Goal: Book appointment/travel/reservation

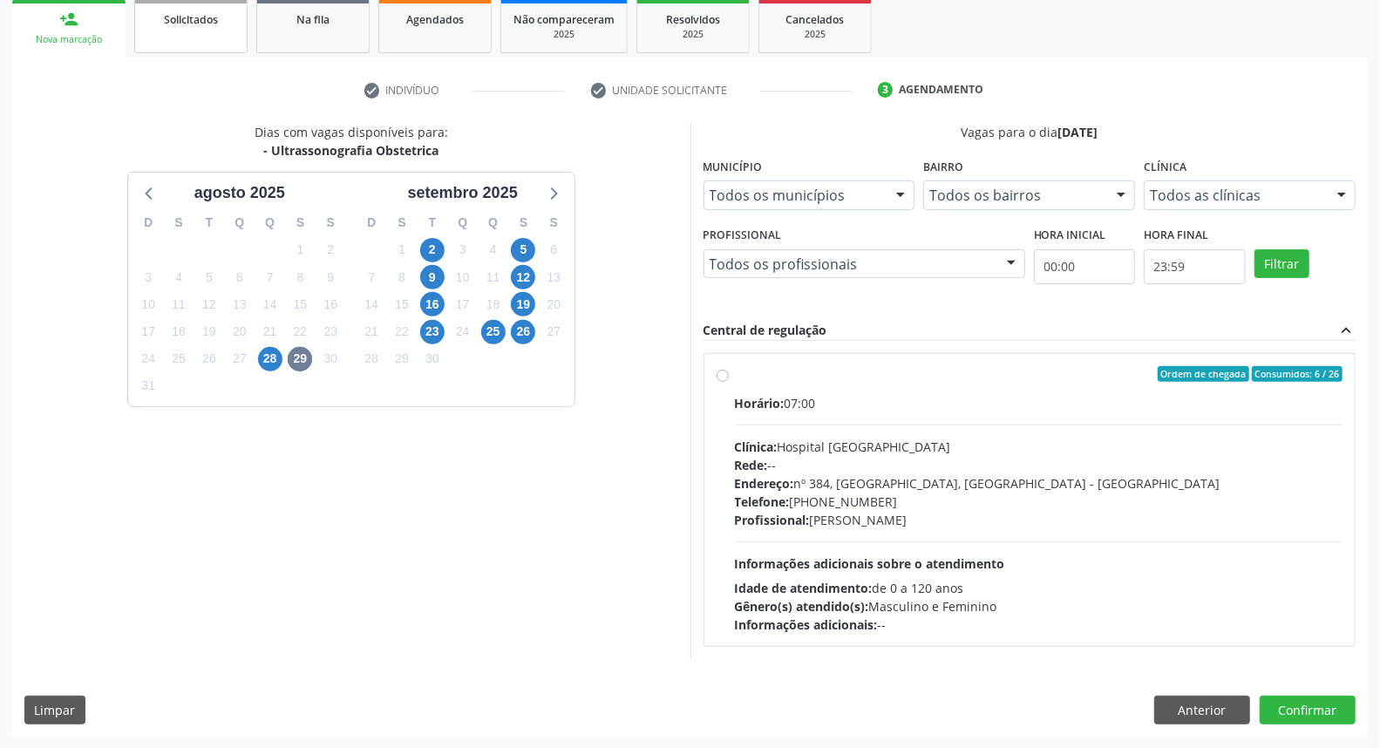
scroll to position [262, 0]
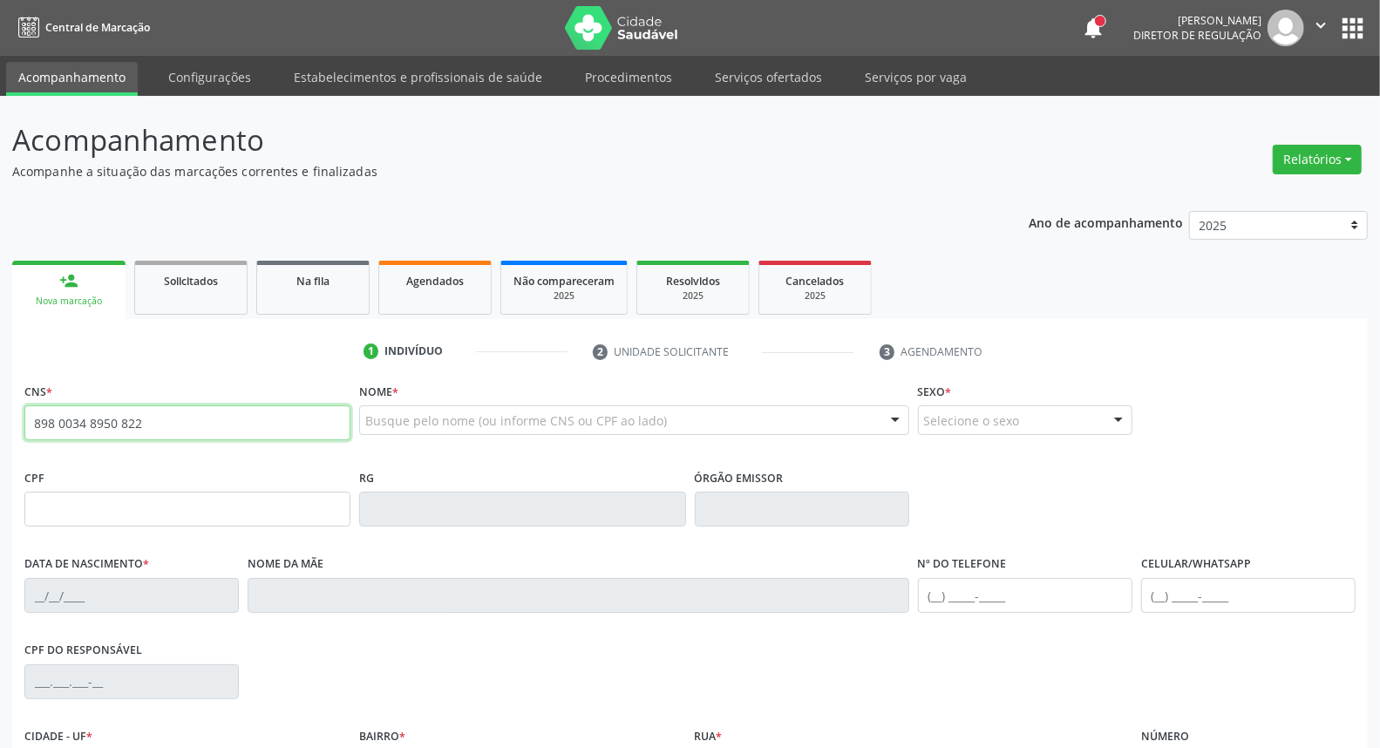
drag, startPoint x: 151, startPoint y: 419, endPoint x: 0, endPoint y: 371, distance: 158.3
click at [0, 376] on div "Acompanhamento Acompanhe a situação das marcações correntes e finalizadas Relat…" at bounding box center [690, 520] width 1380 height 849
type input "898 0034 8950 822"
drag, startPoint x: 233, startPoint y: 431, endPoint x: 0, endPoint y: 398, distance: 235.2
click at [0, 405] on div "Acompanhamento Acompanhe a situação das marcações correntes e finalizadas Relat…" at bounding box center [690, 520] width 1380 height 849
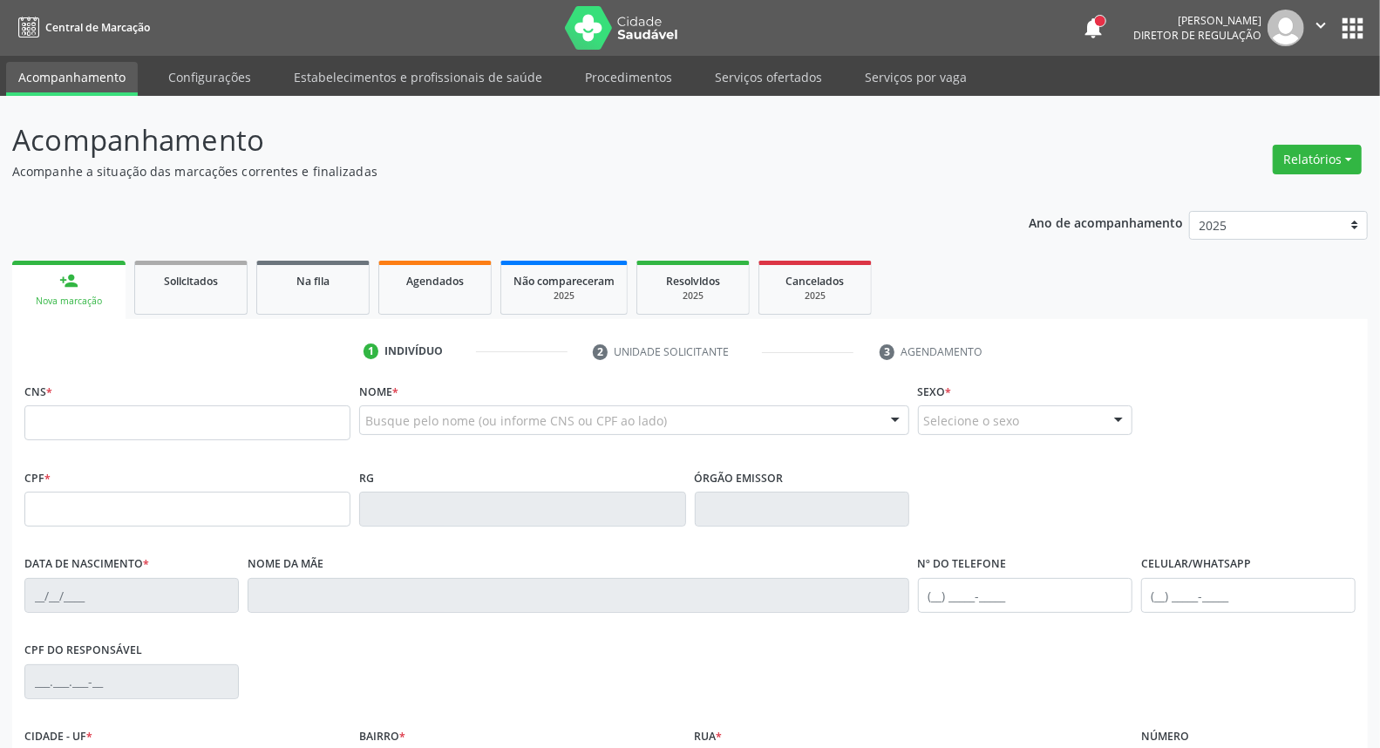
drag, startPoint x: 140, startPoint y: 527, endPoint x: 138, endPoint y: 514, distance: 12.5
click at [137, 527] on fieldset "CPF *" at bounding box center [187, 502] width 326 height 74
click at [138, 514] on input "text" at bounding box center [187, 509] width 326 height 35
type input "020.343.784-58"
type input "898 0034 3895 0822"
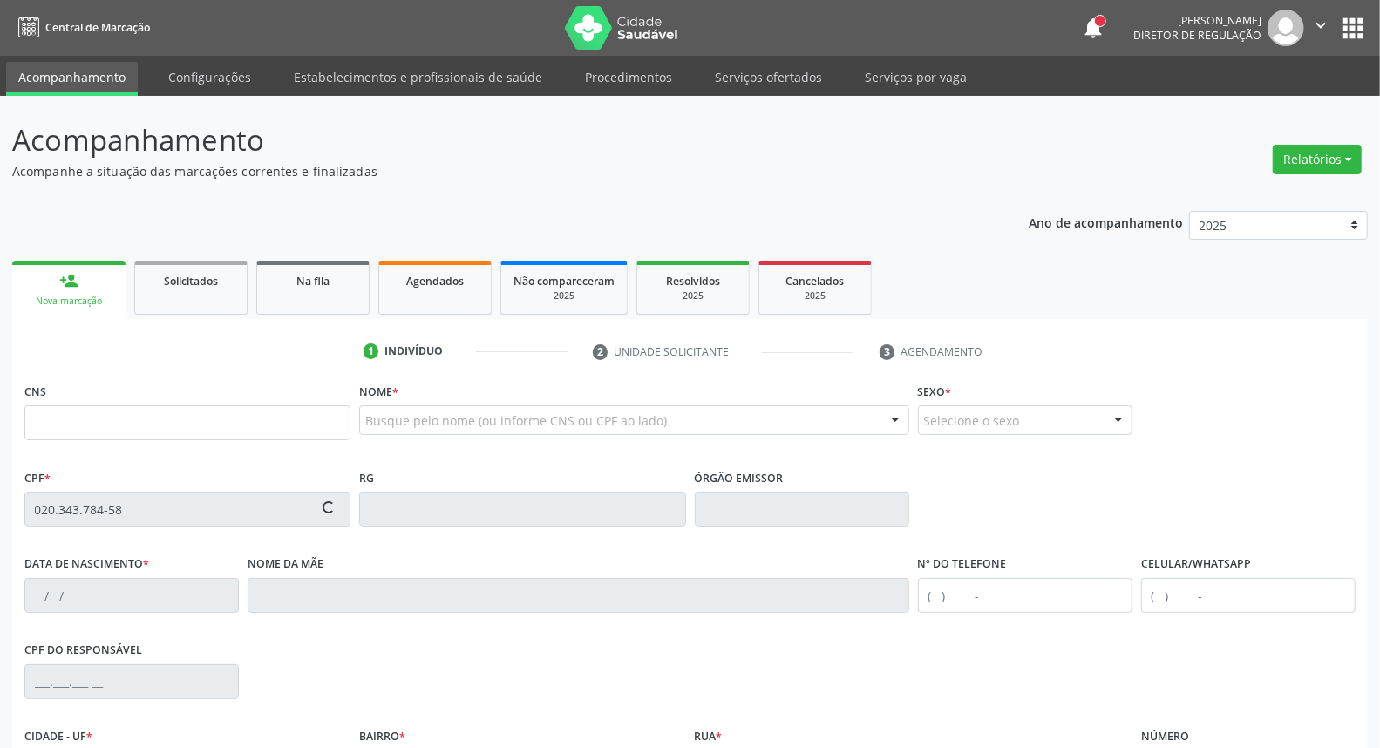
type input "16/04/1971"
type input "Maria José Pereira de Souza"
type input "(87) 98117-1616"
type input "S/N"
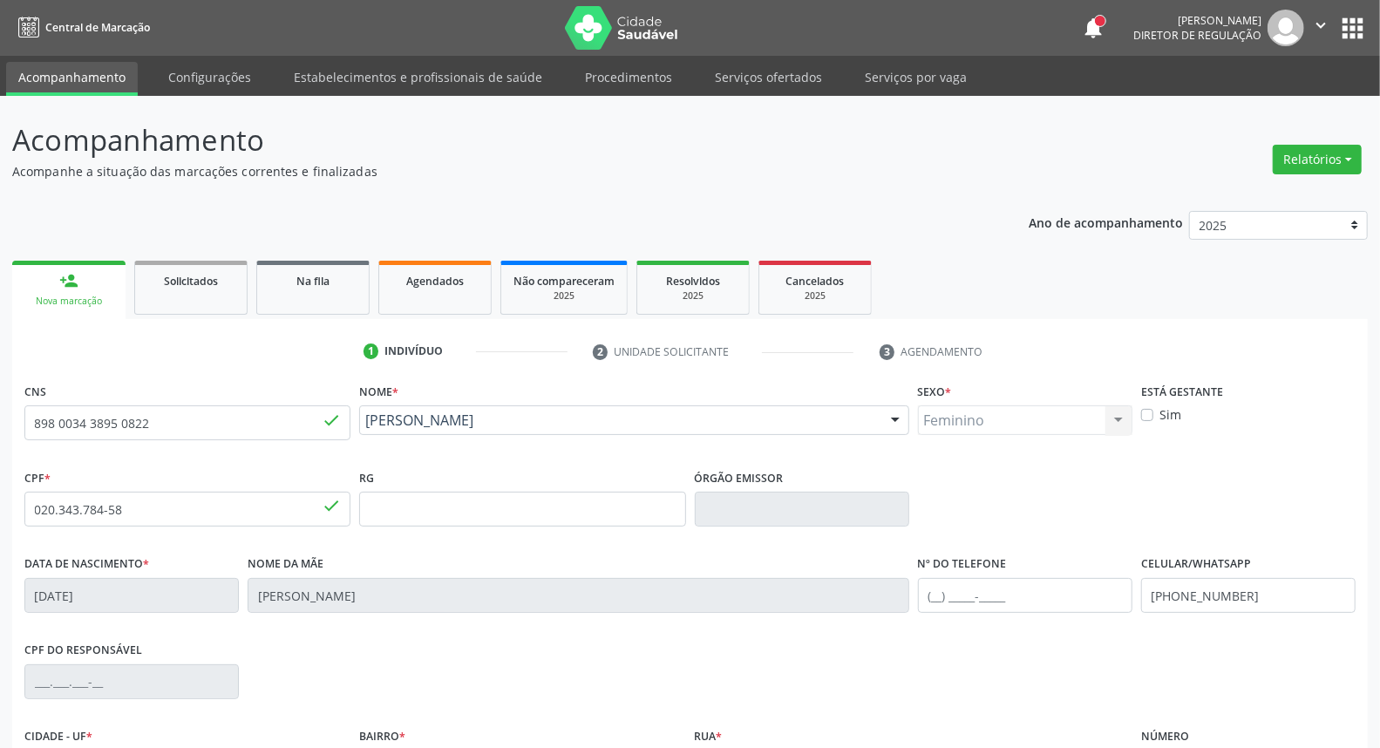
scroll to position [97, 0]
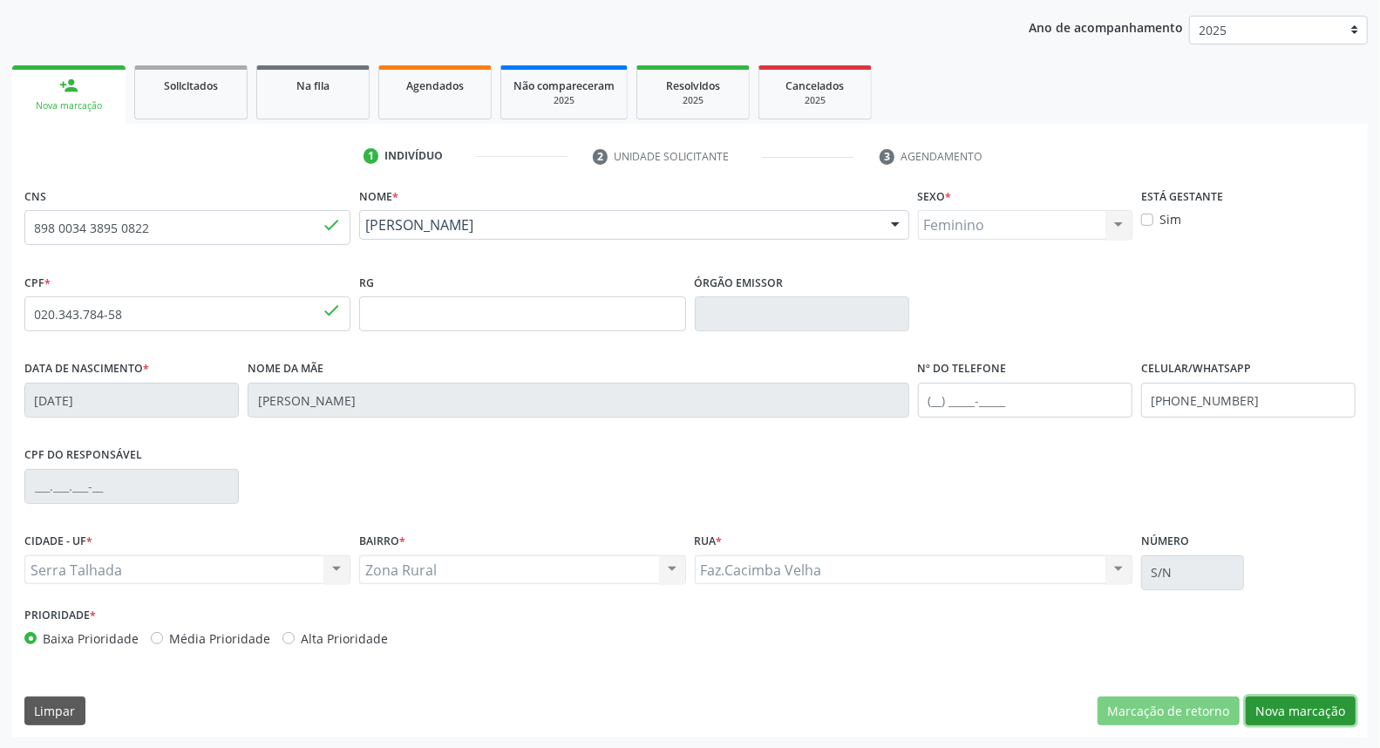
click at [1266, 712] on button "Nova marcação" at bounding box center [1301, 712] width 110 height 30
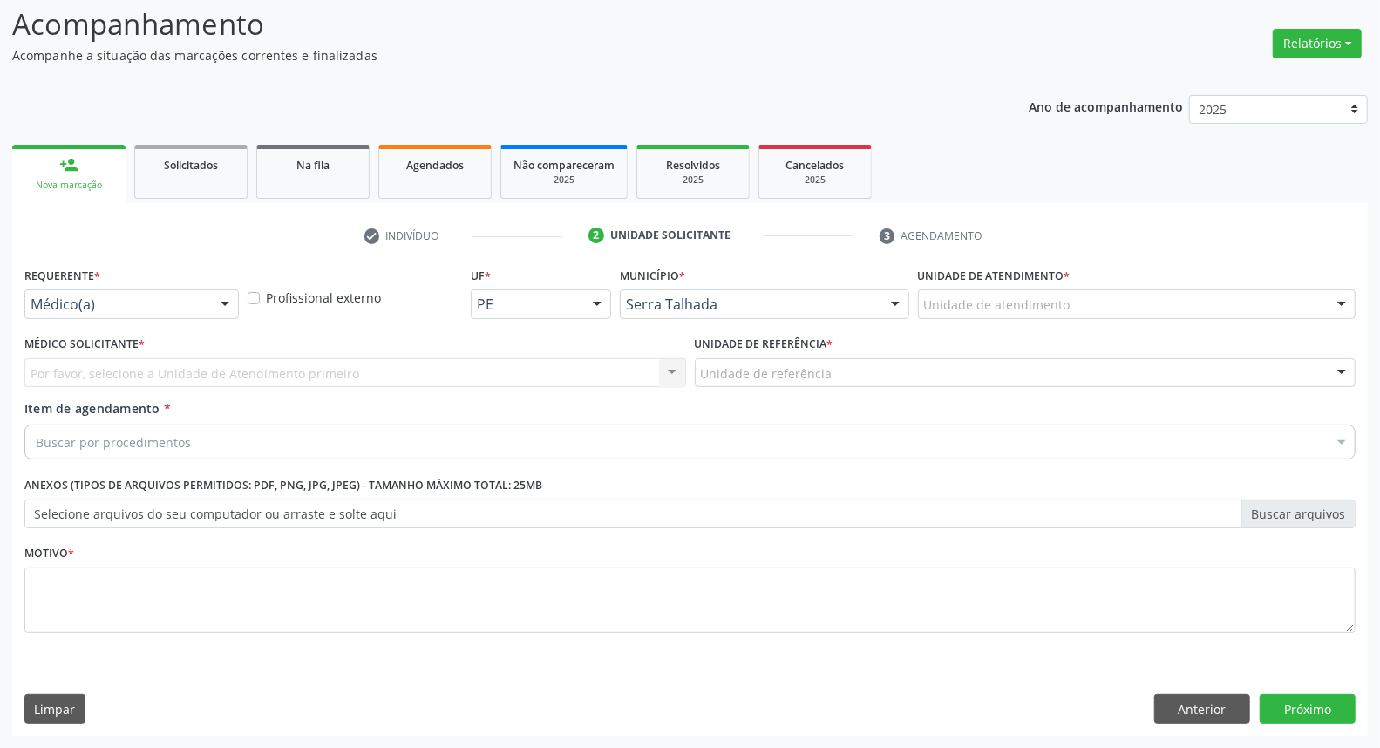
scroll to position [115, 0]
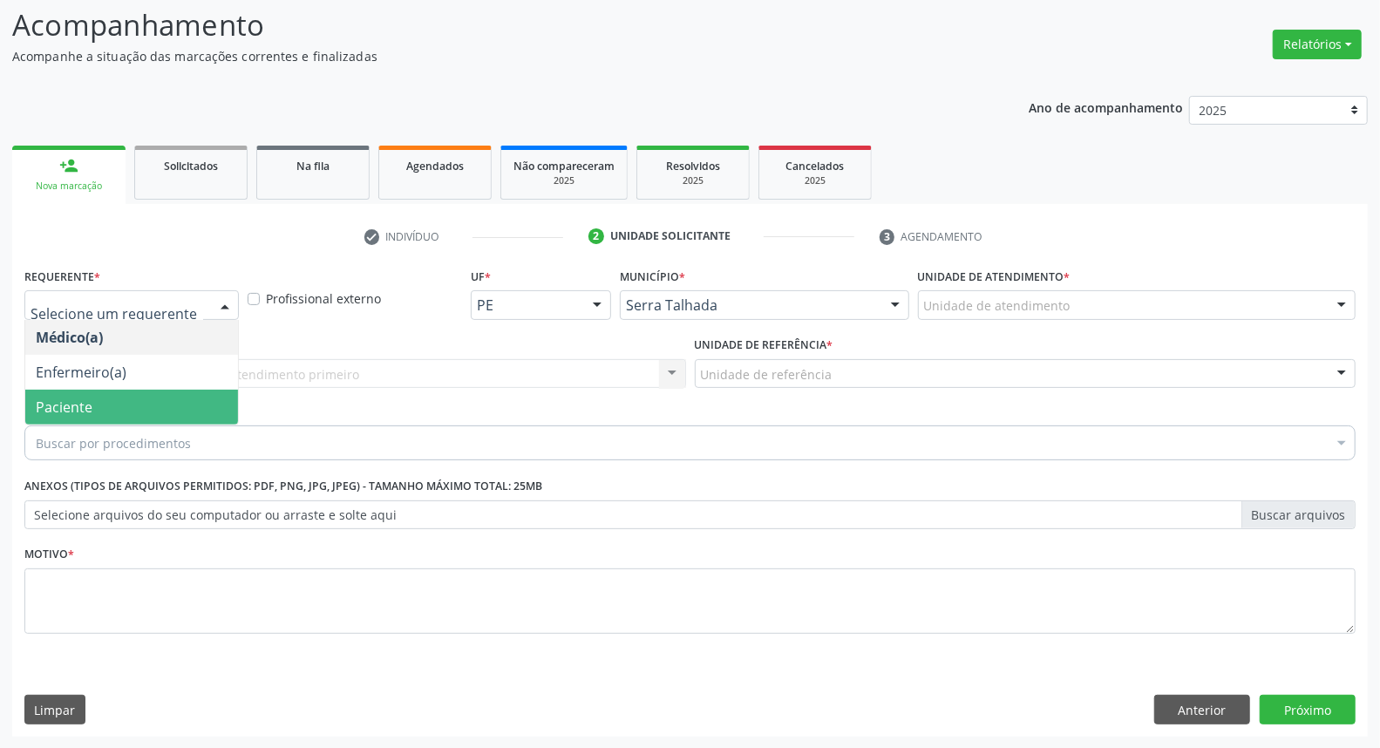
click at [144, 398] on span "Paciente" at bounding box center [131, 407] width 213 height 35
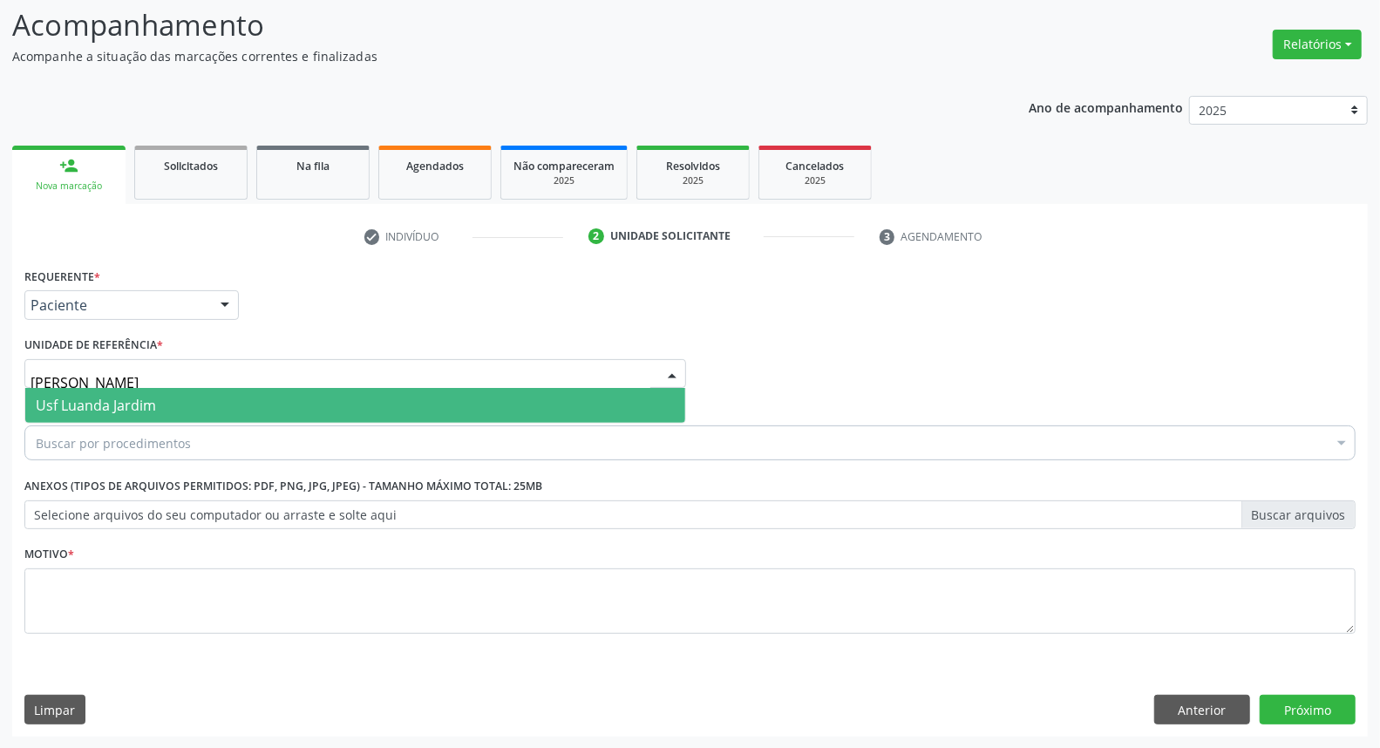
type input "JAR"
click at [136, 404] on span "Usf Luanda Jardim" at bounding box center [96, 405] width 120 height 19
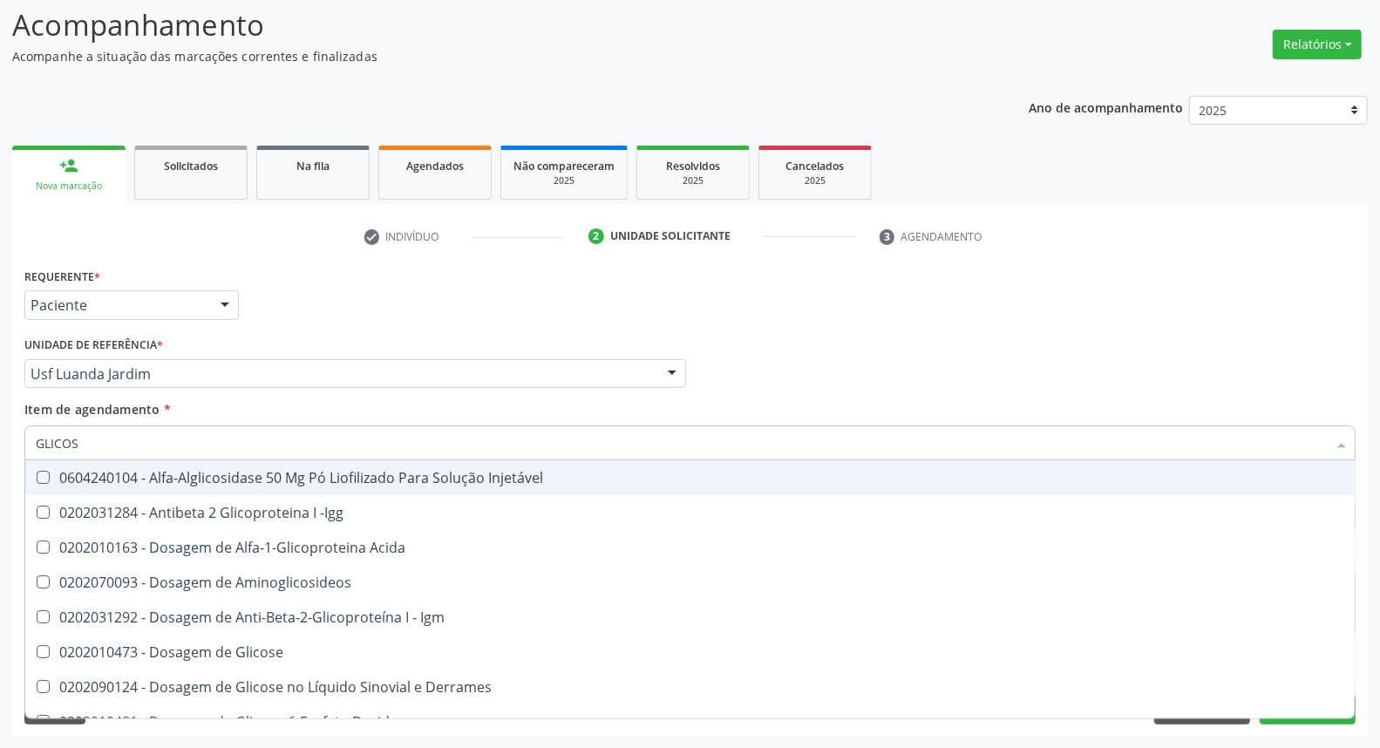
type input "GLICOSE"
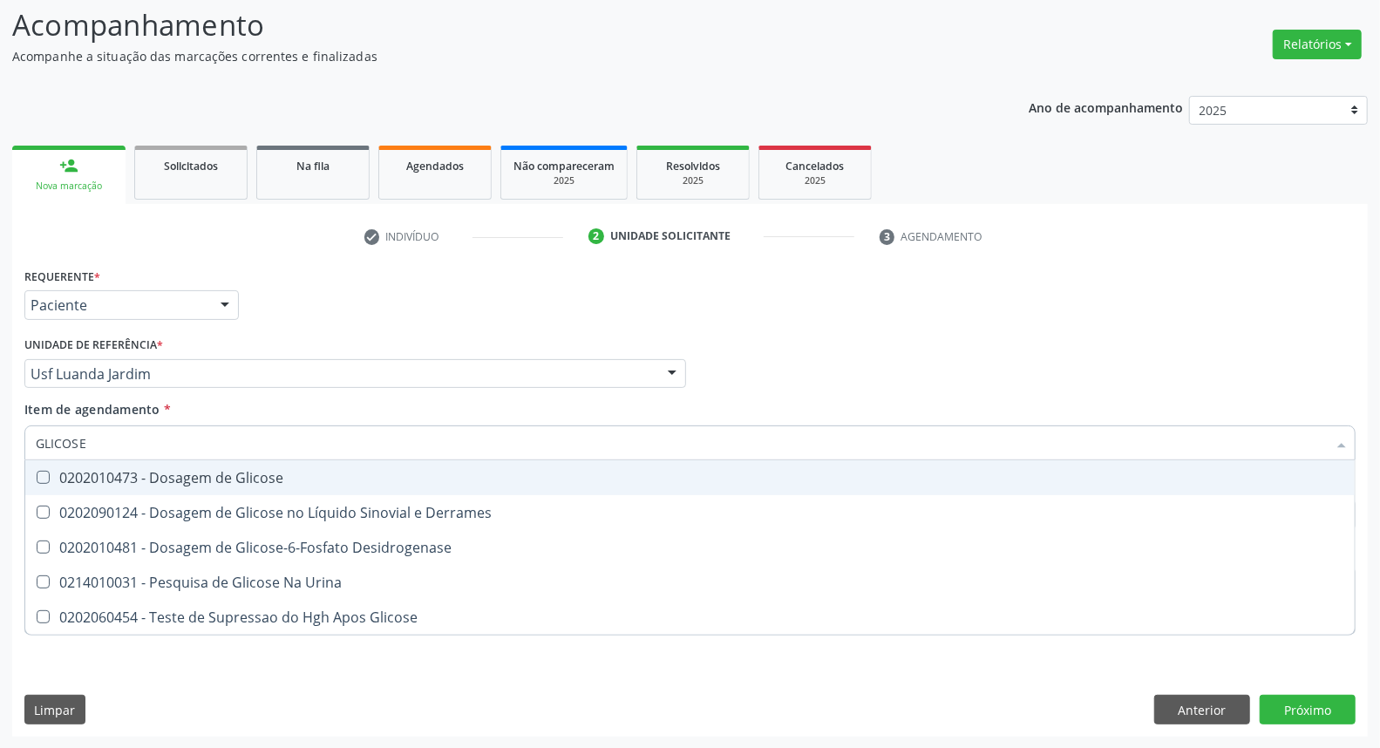
drag, startPoint x: 87, startPoint y: 473, endPoint x: 100, endPoint y: 445, distance: 31.6
click at [87, 473] on div "0202010473 - Dosagem de Glicose" at bounding box center [690, 478] width 1309 height 14
checkbox Glicose "true"
drag, startPoint x: 0, startPoint y: 391, endPoint x: 0, endPoint y: 357, distance: 33.1
click at [0, 360] on div "Acompanhamento Acompanhe a situação das marcações correntes e finalizadas Relat…" at bounding box center [690, 365] width 1380 height 768
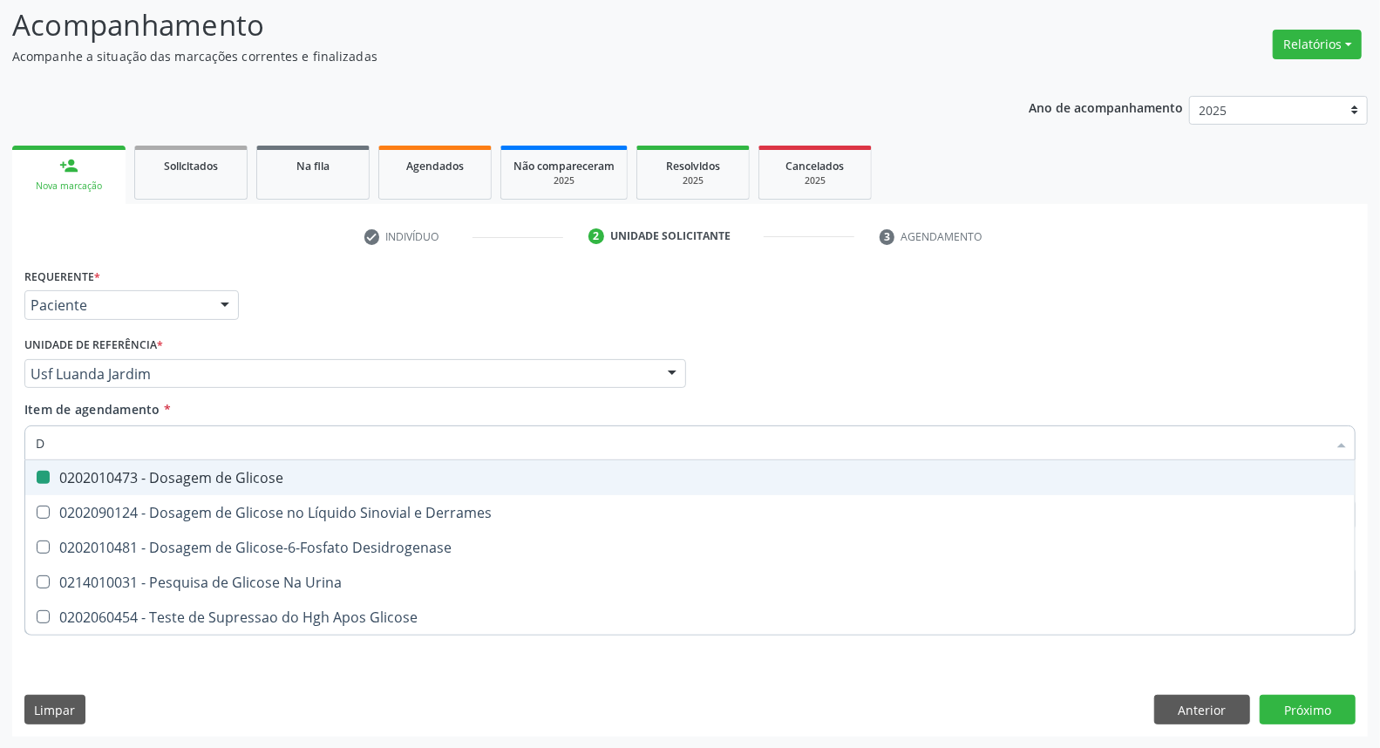
type input "DE"
checkbox Glicose "false"
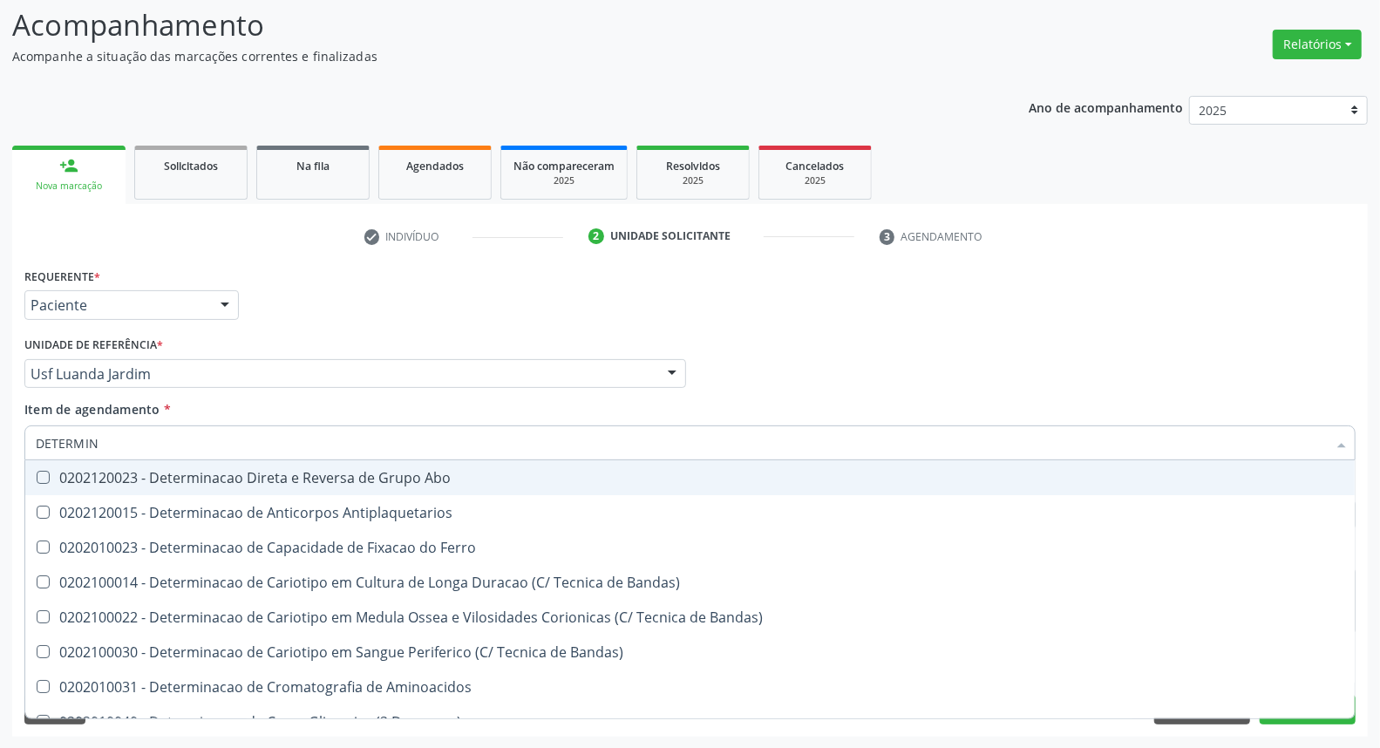
type input "DETERMINA"
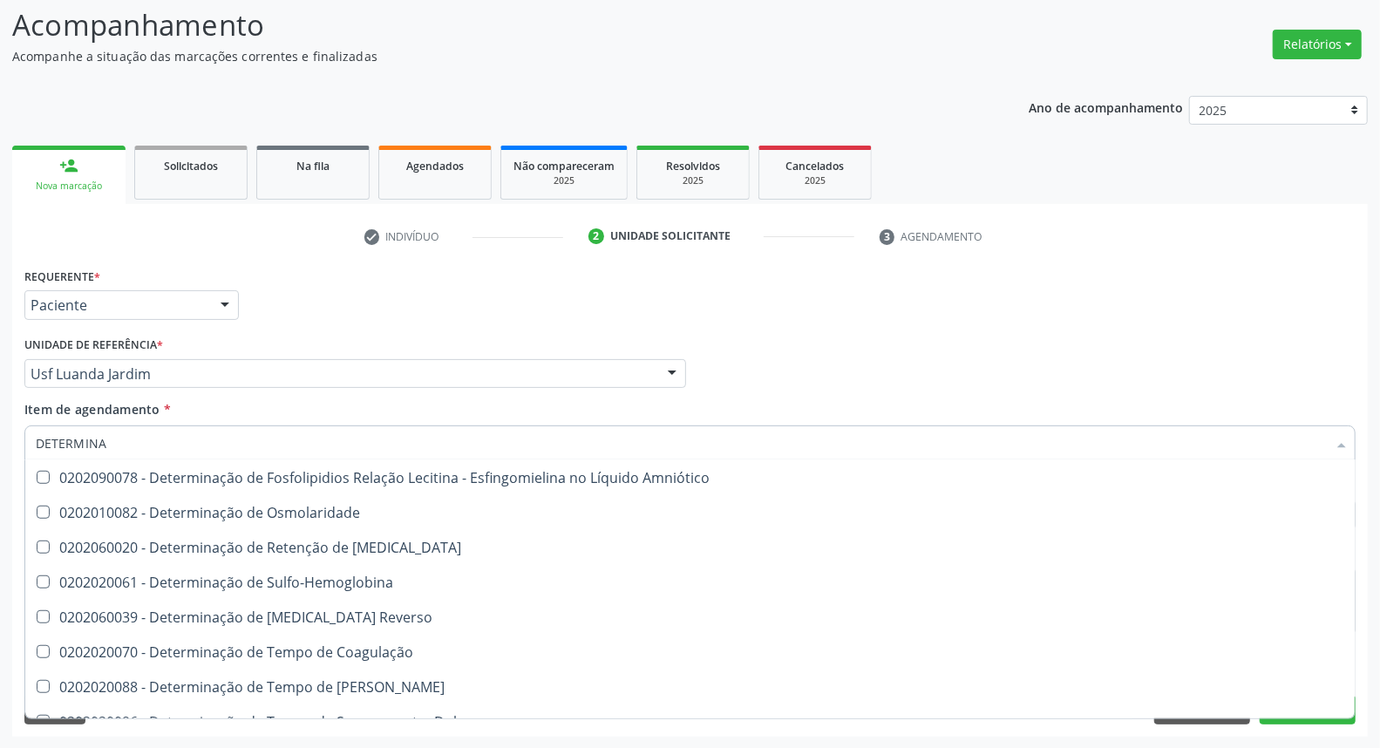
scroll to position [969, 0]
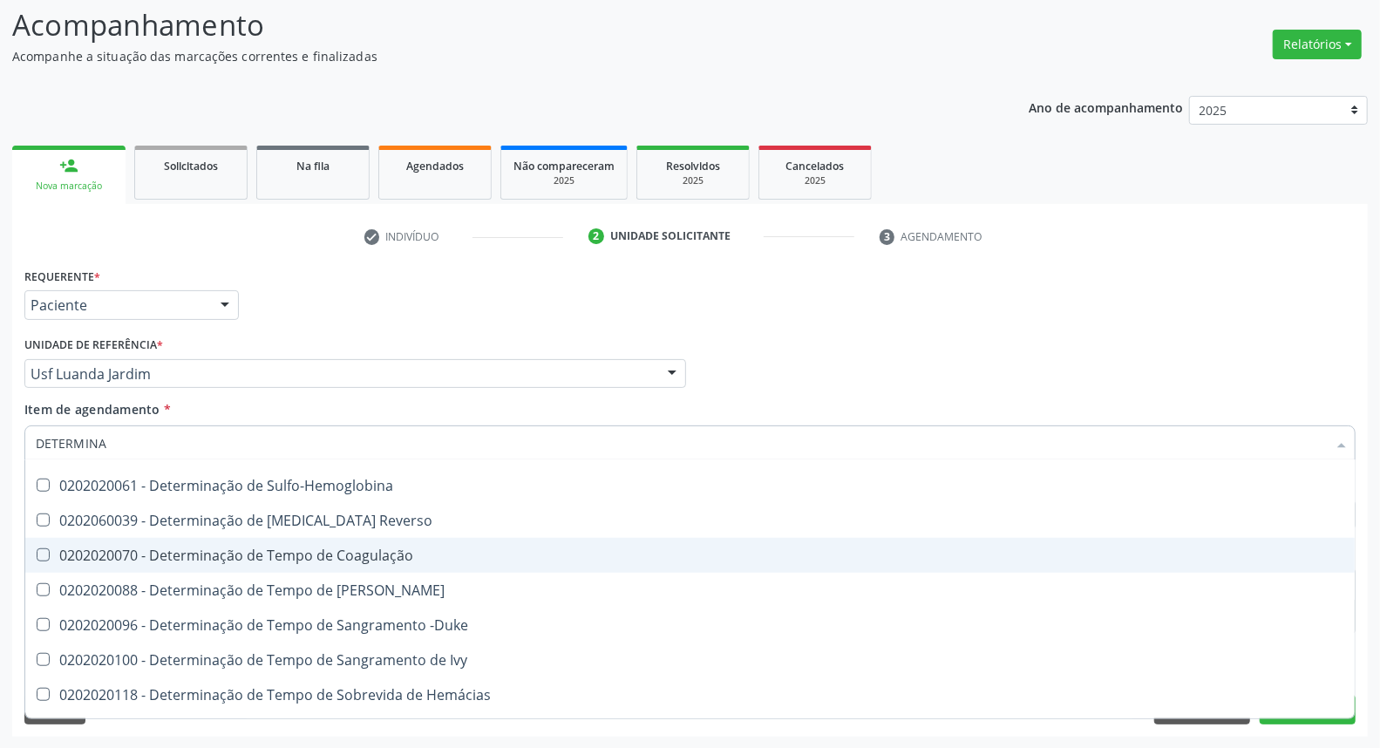
click at [262, 558] on div "0202020070 - Determinação de Tempo de Coagulação" at bounding box center [690, 555] width 1309 height 14
checkbox Coagulação "true"
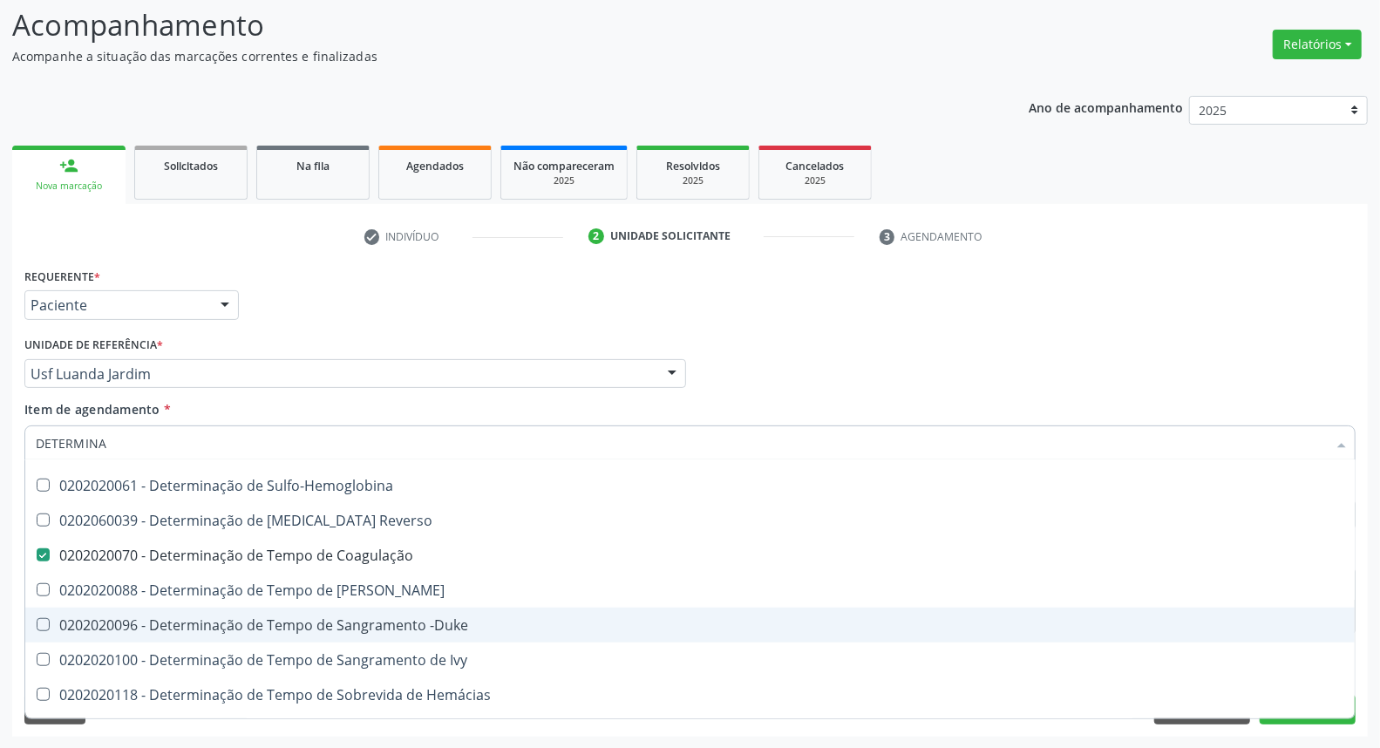
click at [262, 618] on div "0202020096 - Determinação de Tempo de Sangramento -Duke" at bounding box center [690, 625] width 1309 height 14
checkbox -Duke "true"
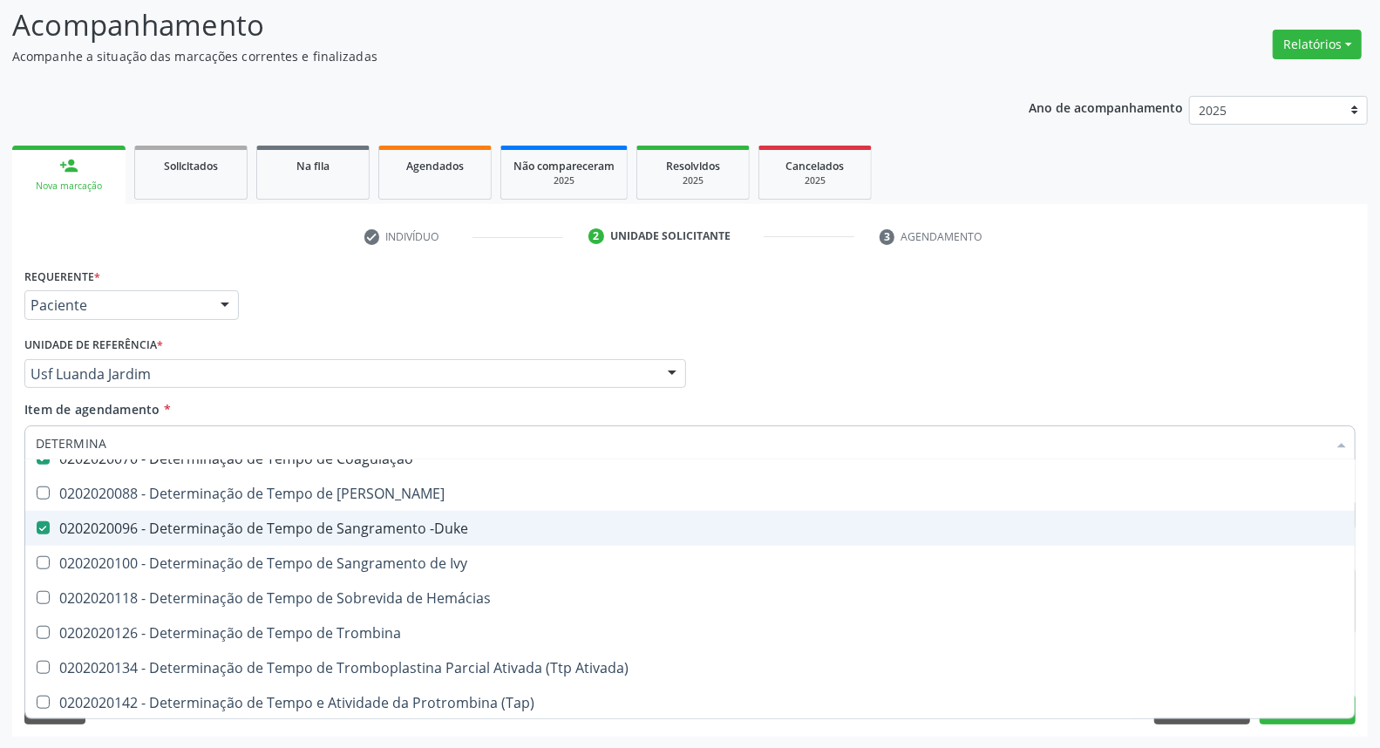
scroll to position [1162, 0]
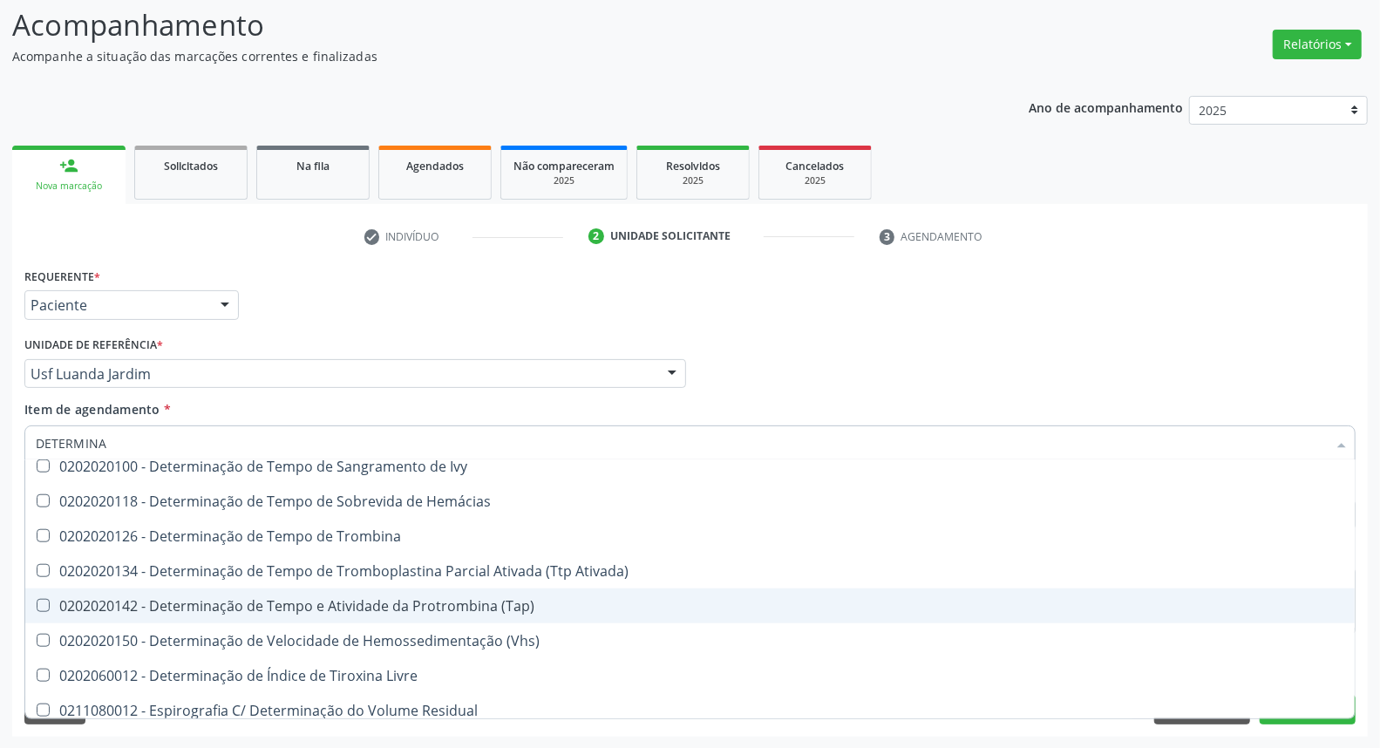
drag, startPoint x: 266, startPoint y: 600, endPoint x: 450, endPoint y: 459, distance: 231.9
click at [266, 599] on div "0202020142 - Determinação de Tempo e Atividade da Protrombina (Tap)" at bounding box center [690, 606] width 1309 height 14
checkbox \(Tap\) "true"
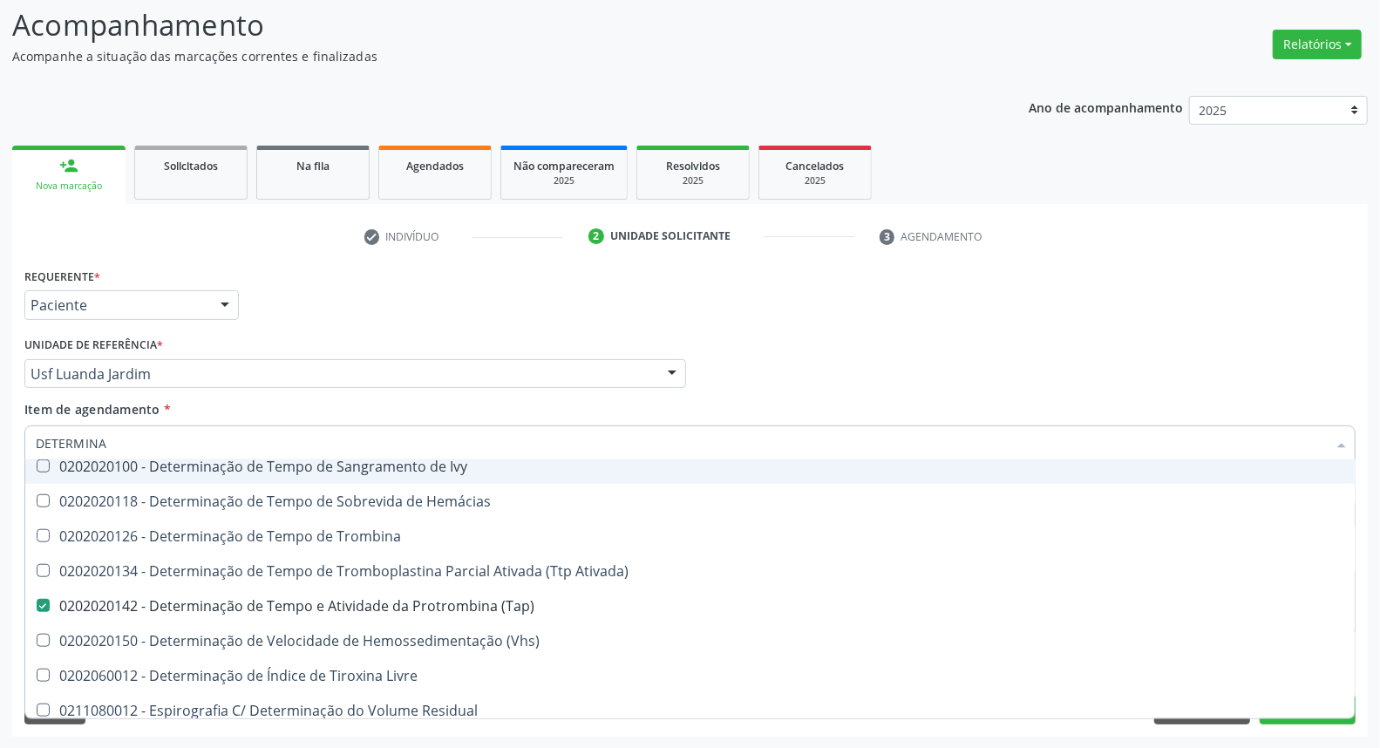
click at [198, 446] on input "DETERMINA" at bounding box center [681, 443] width 1291 height 35
click at [765, 323] on div "Requerente * Paciente Médico(a) Enfermeiro(a) Paciente Nenhum resultado encontr…" at bounding box center [690, 297] width 1340 height 68
checkbox Antiplaquetarios "true"
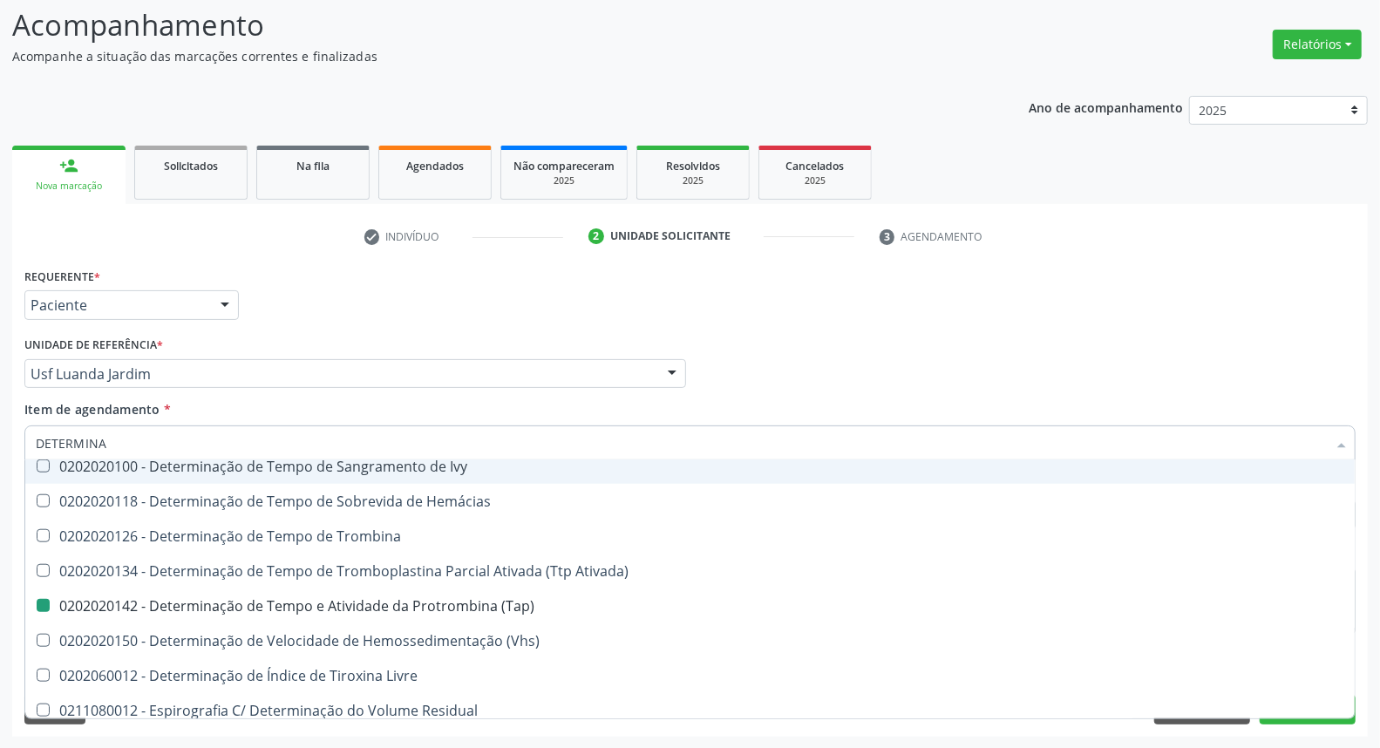
checkbox Ferro "true"
checkbox Bandas\) "true"
checkbox Coagulação "false"
checkbox -Duke "false"
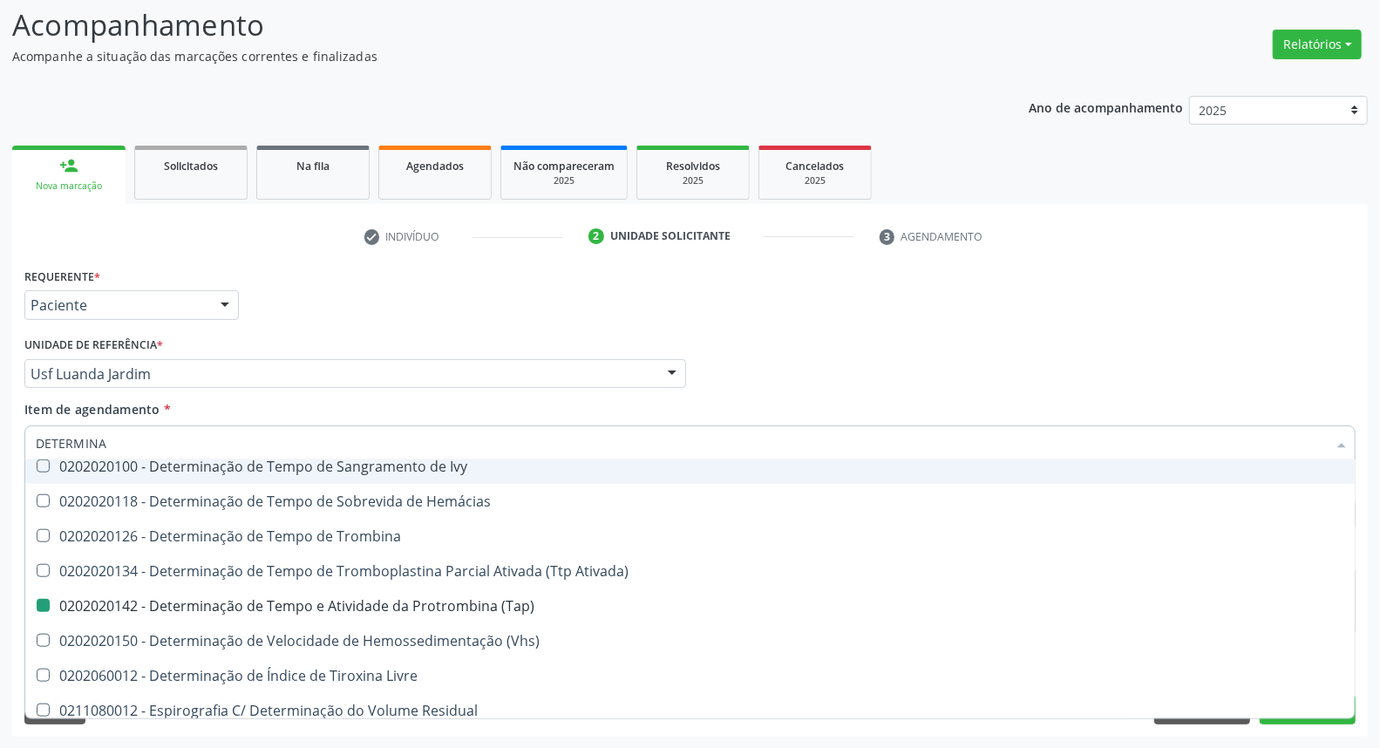
checkbox \(Tap\) "false"
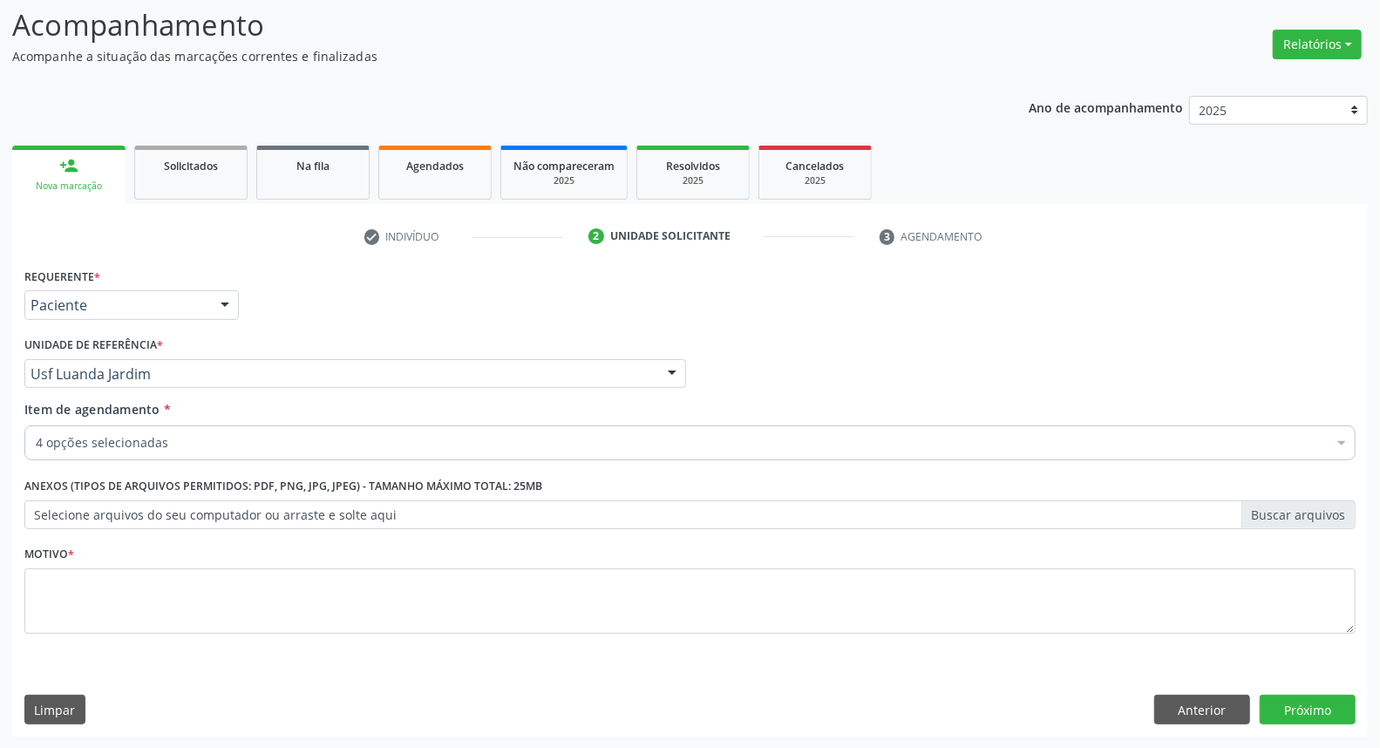
scroll to position [0, 0]
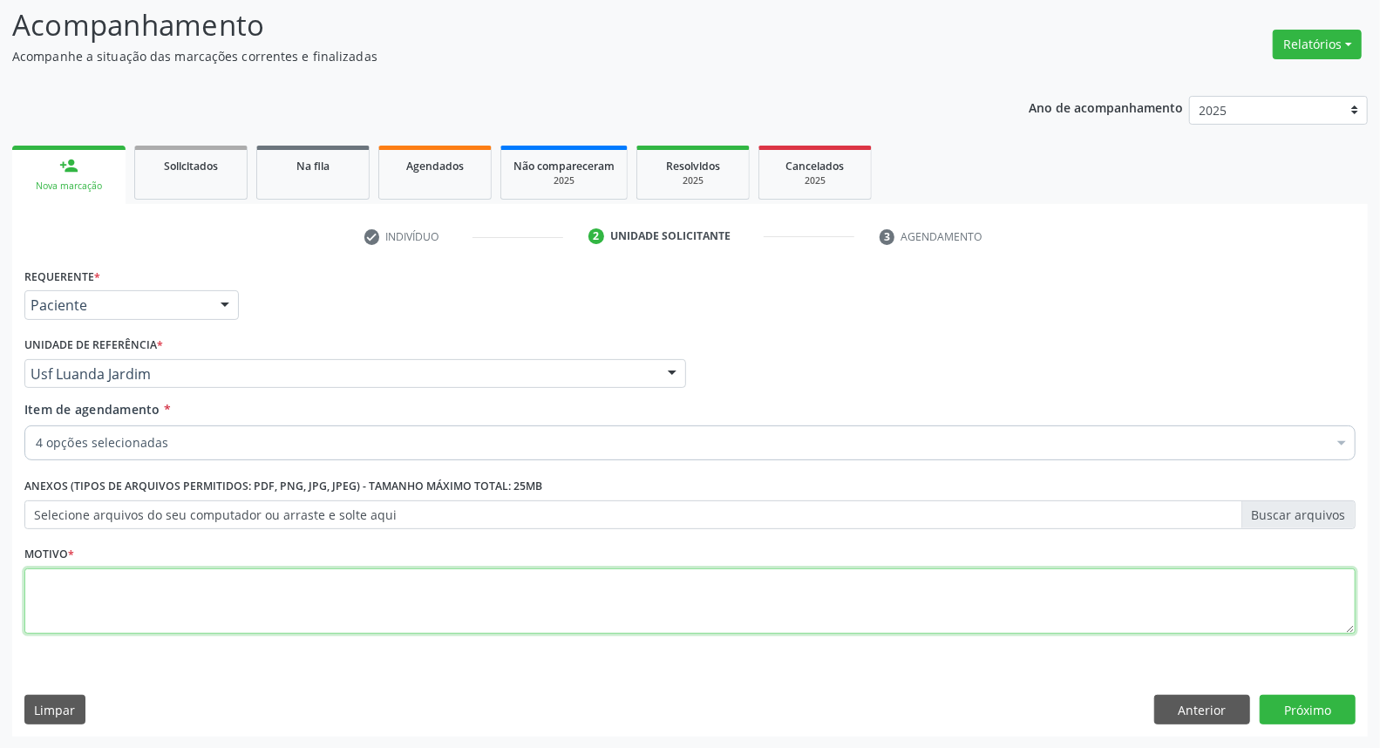
drag, startPoint x: 421, startPoint y: 605, endPoint x: 429, endPoint y: 591, distance: 16.0
click at [427, 596] on textarea at bounding box center [689, 602] width 1331 height 66
type textarea "*"
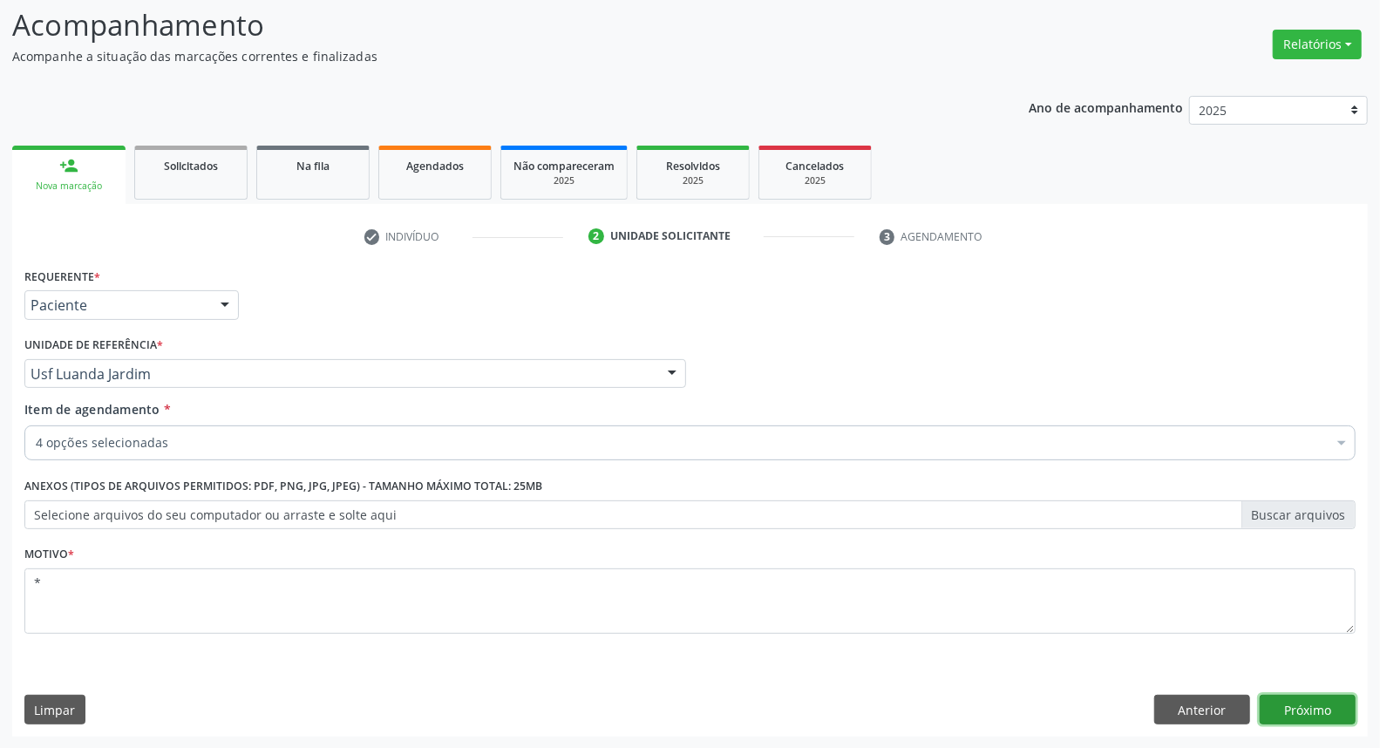
click at [1328, 706] on button "Próximo" at bounding box center [1308, 710] width 96 height 30
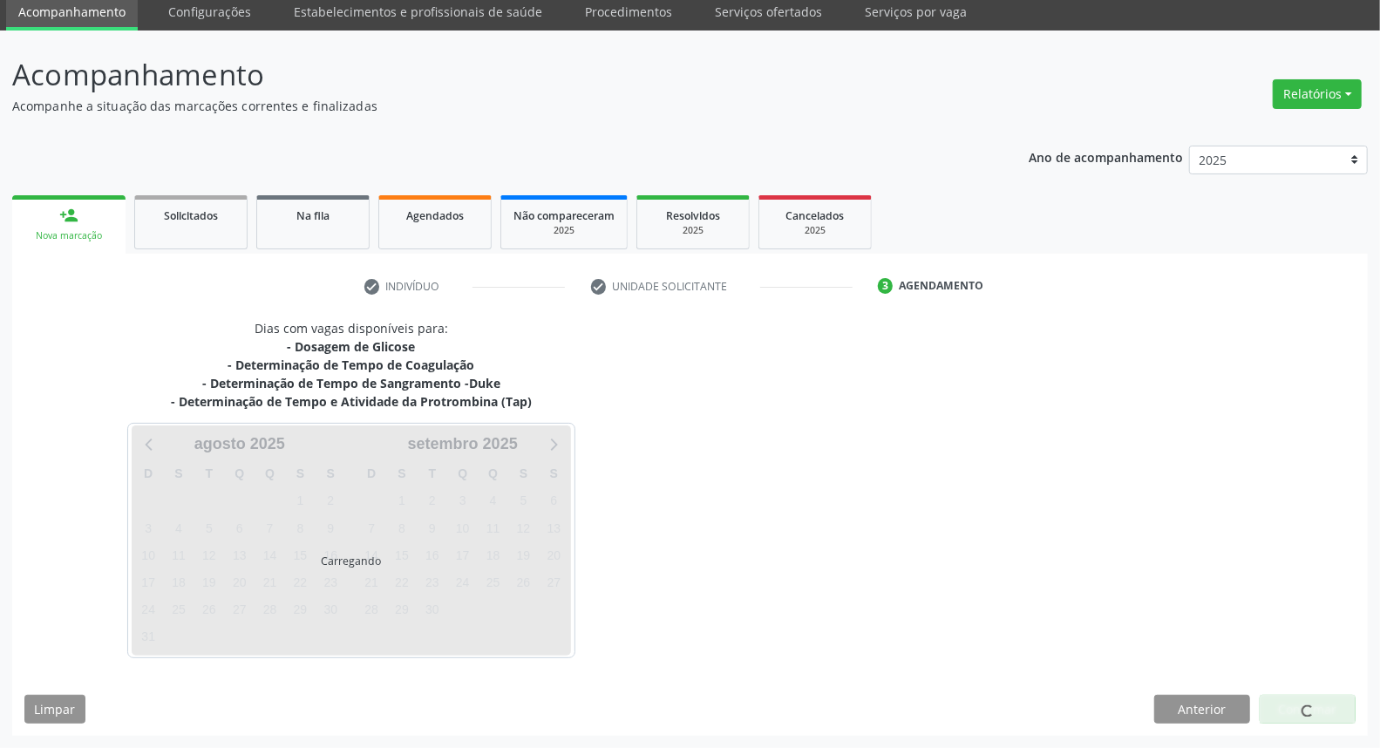
scroll to position [64, 0]
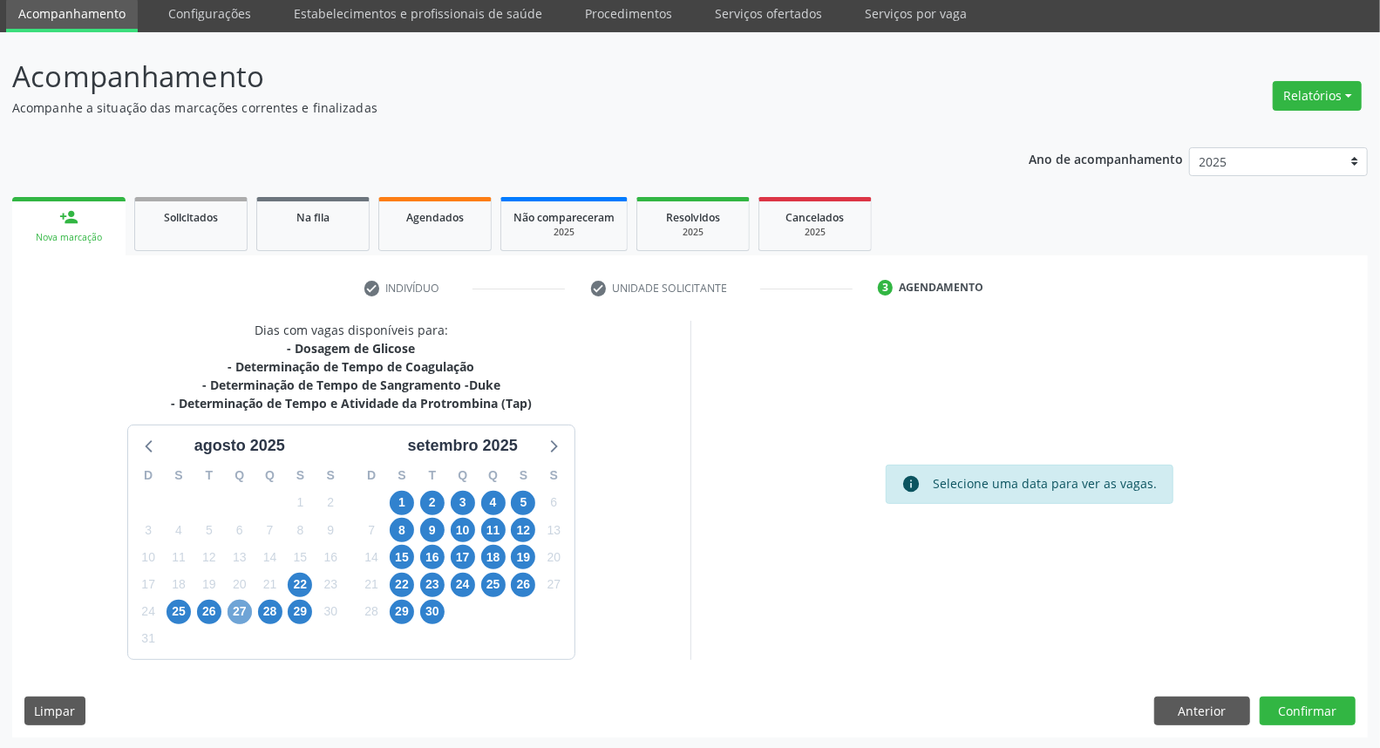
click at [237, 612] on span "27" at bounding box center [240, 612] width 24 height 24
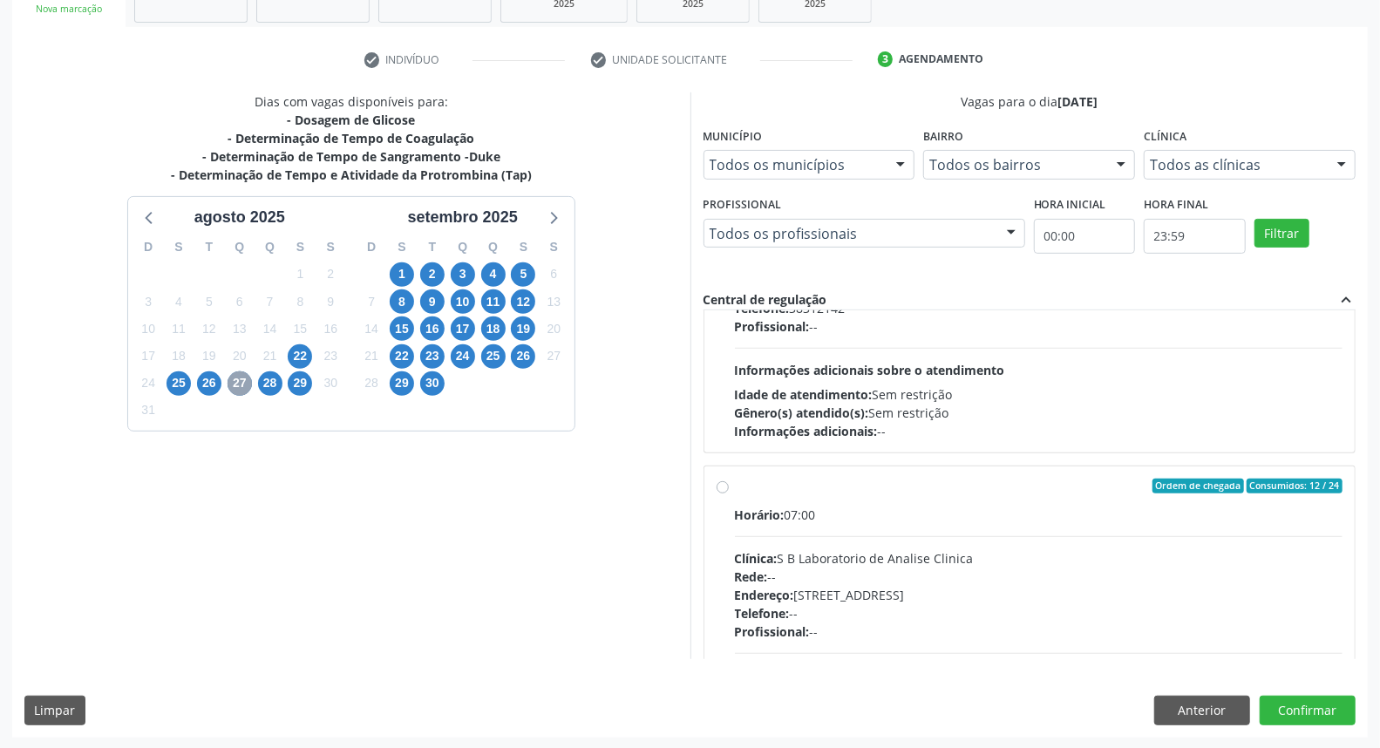
scroll to position [886, 0]
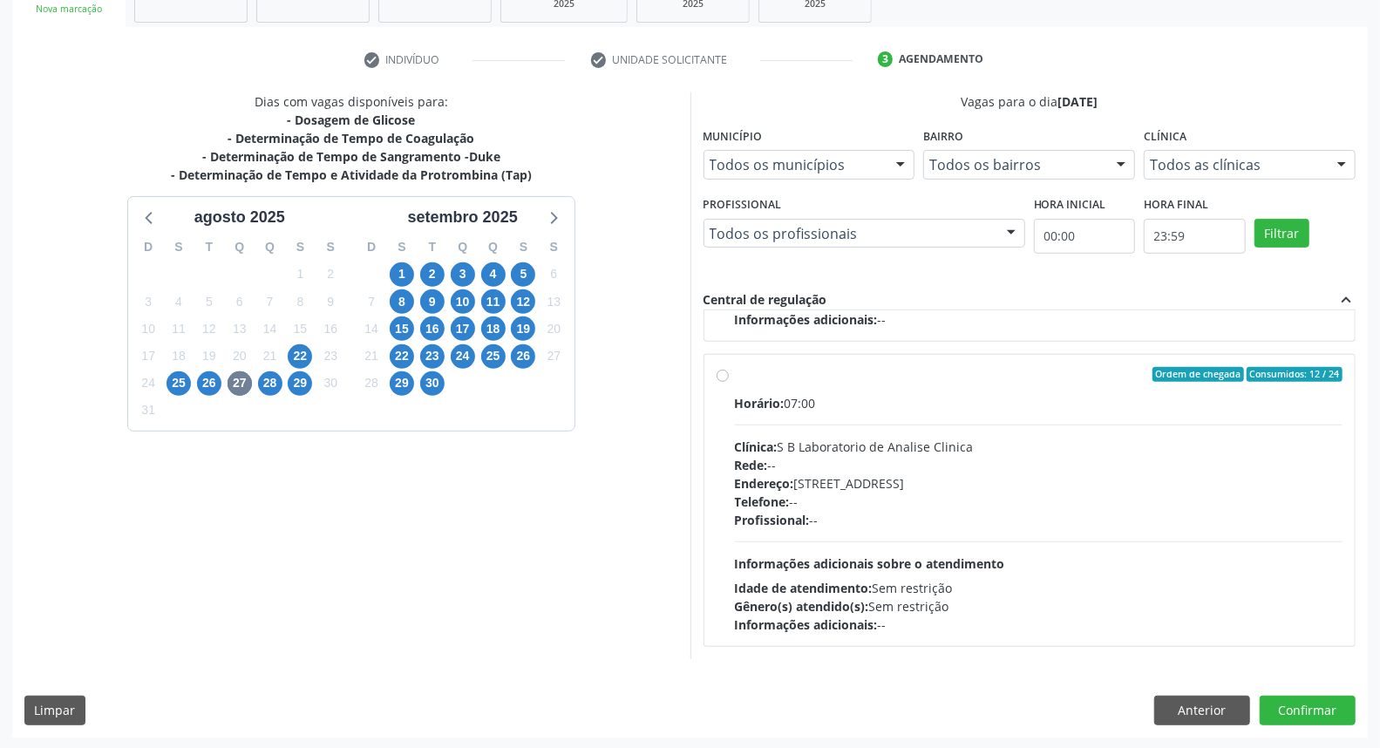
click at [735, 371] on label "Ordem de chegada Consumidos: 12 / 24 Horário: 07:00 Clínica: S B Laboratorio de…" at bounding box center [1039, 501] width 609 height 268
click at [725, 371] on input "Ordem de chegada Consumidos: 12 / 24 Horário: 07:00 Clínica: S B Laboratorio de…" at bounding box center [723, 375] width 12 height 16
radio input "true"
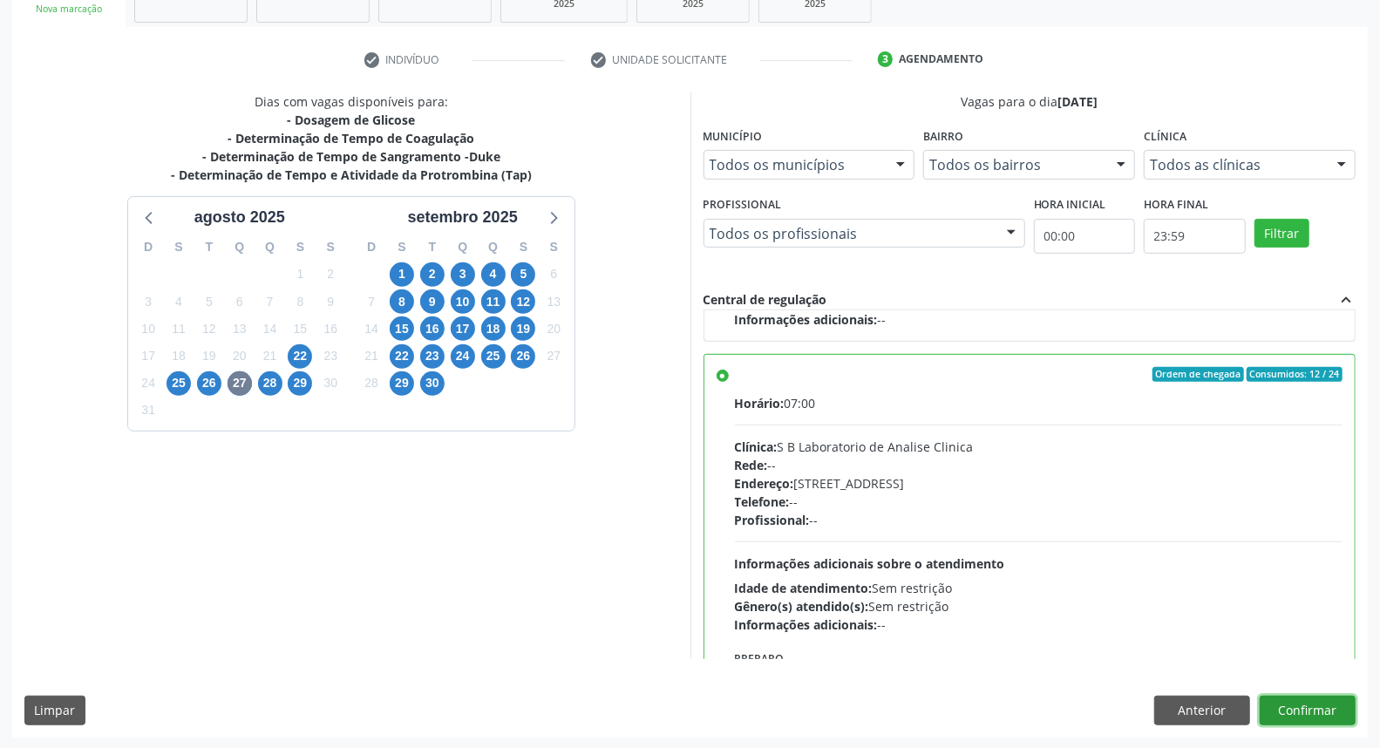
click at [1313, 707] on button "Confirmar" at bounding box center [1308, 711] width 96 height 30
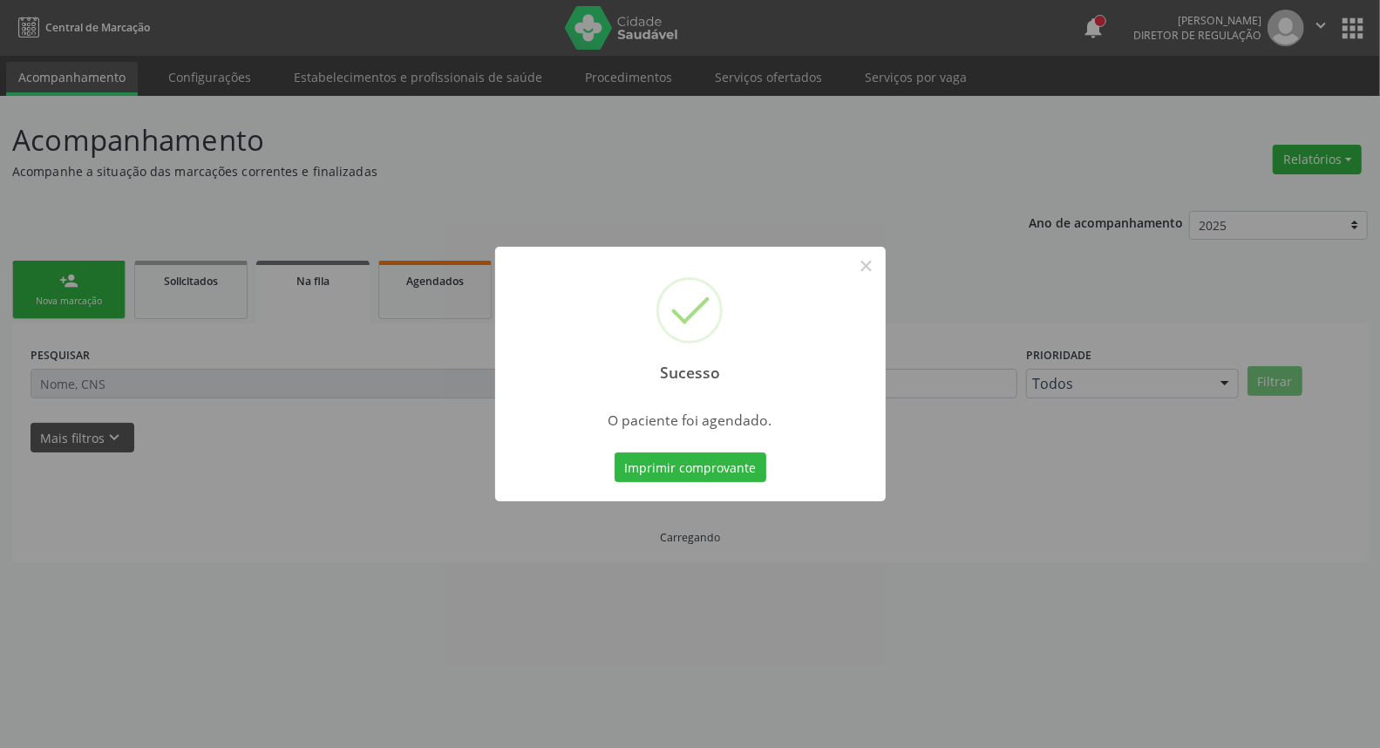
scroll to position [0, 0]
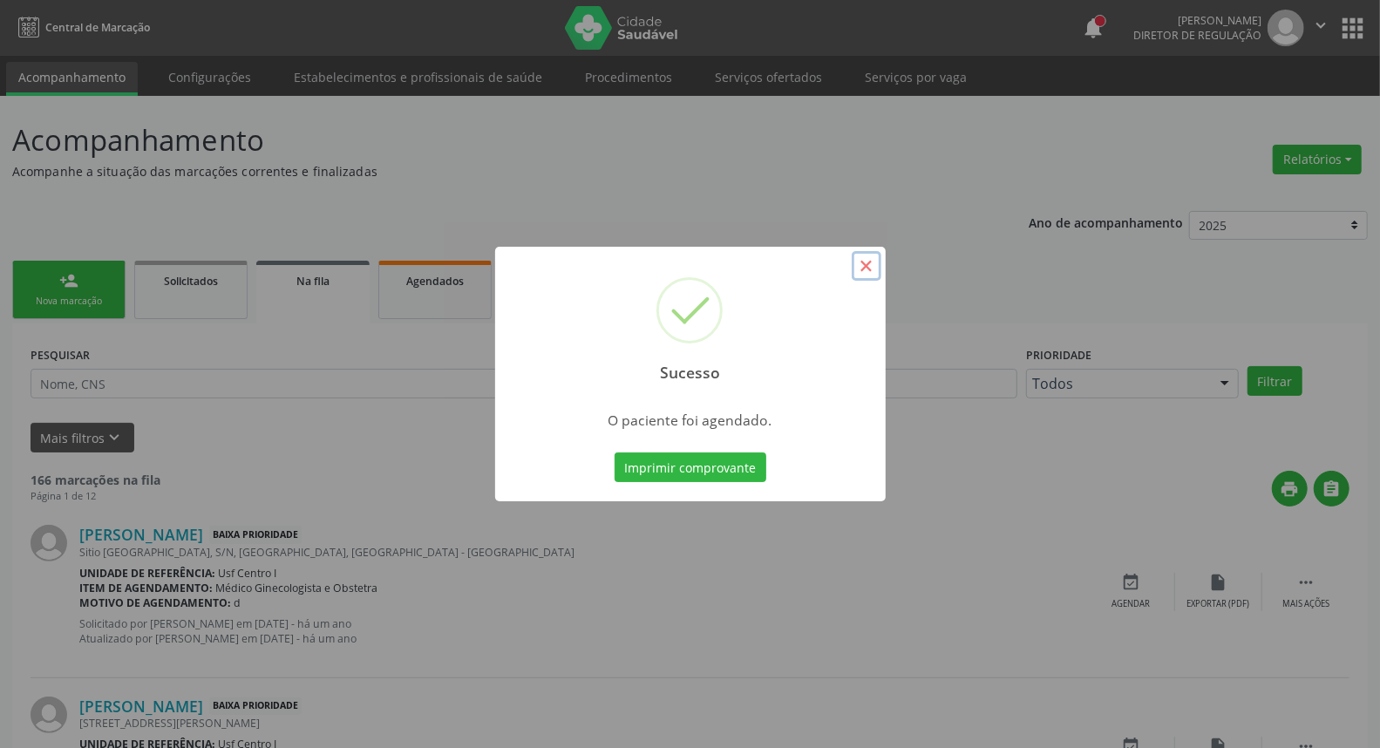
click at [867, 267] on button "×" at bounding box center [867, 266] width 30 height 30
